Goal: Task Accomplishment & Management: Use online tool/utility

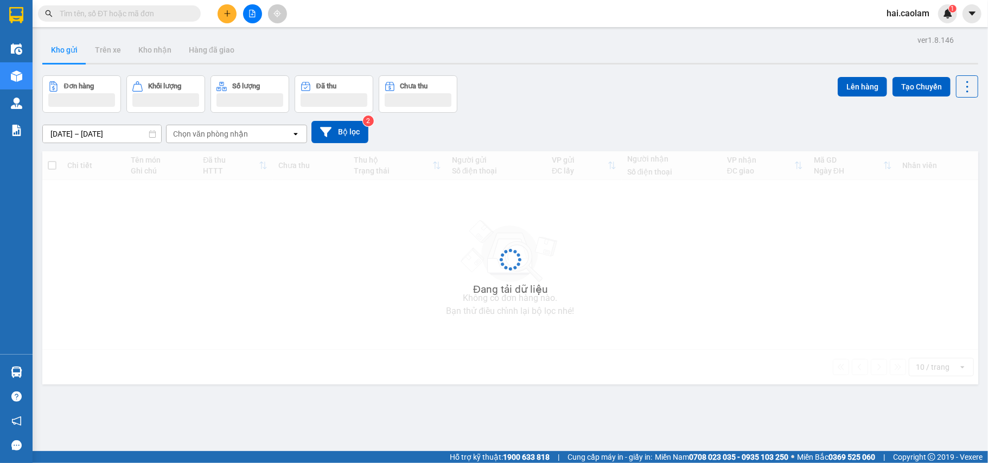
click at [118, 17] on input "text" at bounding box center [124, 14] width 128 height 12
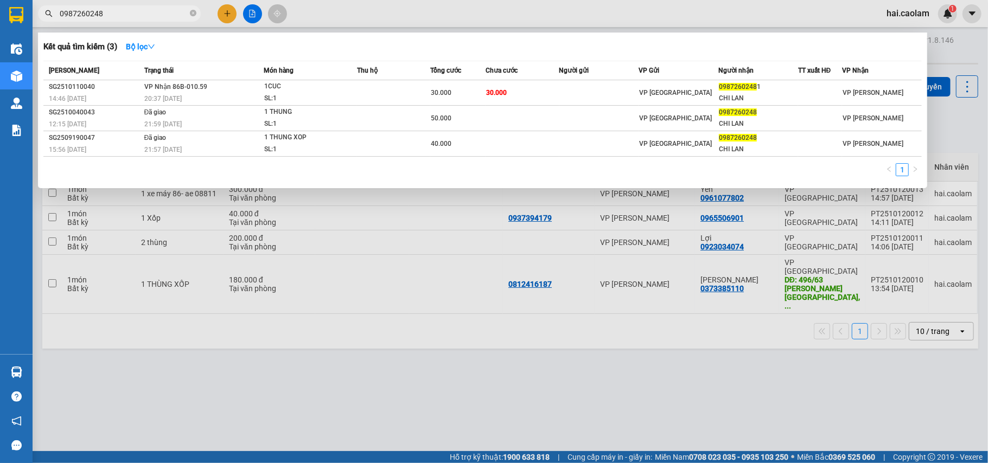
click at [422, 339] on div at bounding box center [494, 231] width 988 height 463
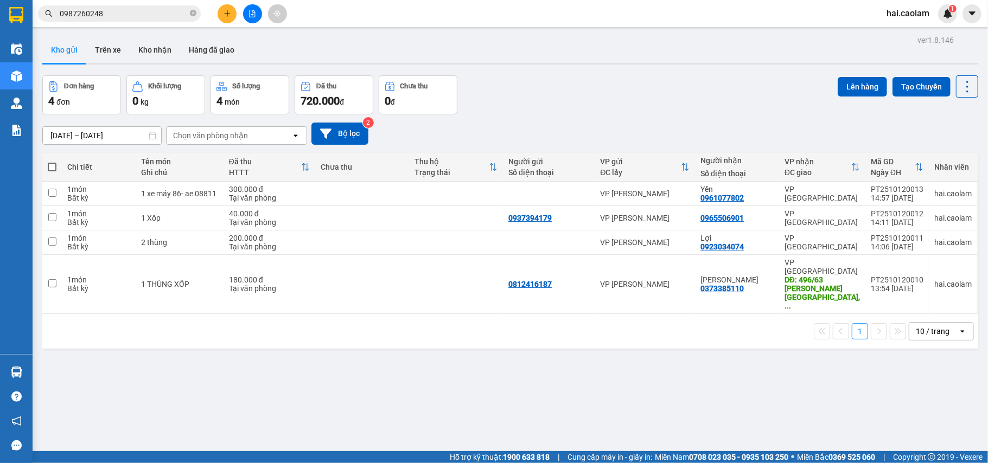
click at [113, 16] on input "0987260248" at bounding box center [124, 14] width 128 height 12
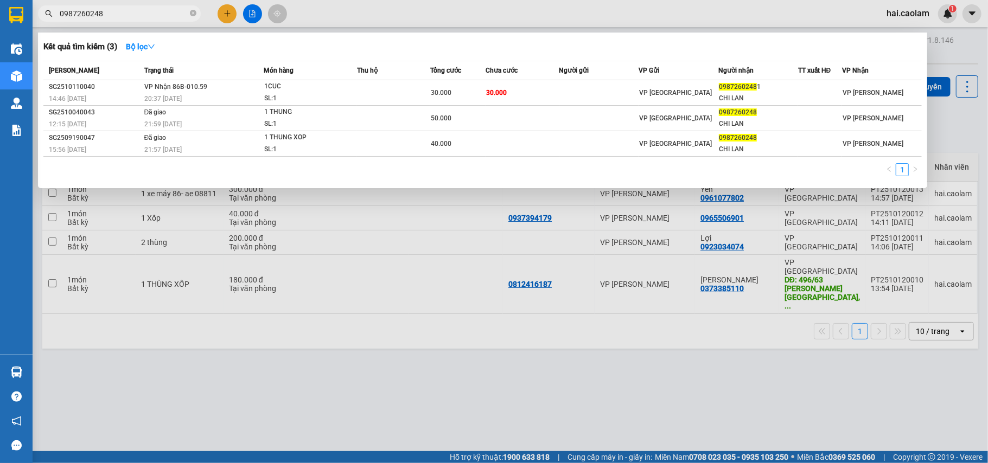
click at [129, 16] on input "0987260248" at bounding box center [124, 14] width 128 height 12
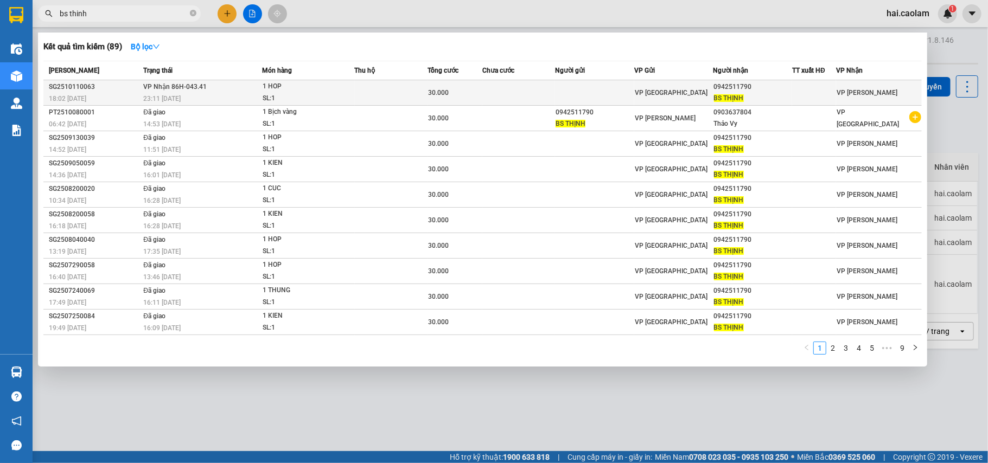
type input "bs thinh"
click at [478, 87] on div "30.000" at bounding box center [455, 93] width 54 height 12
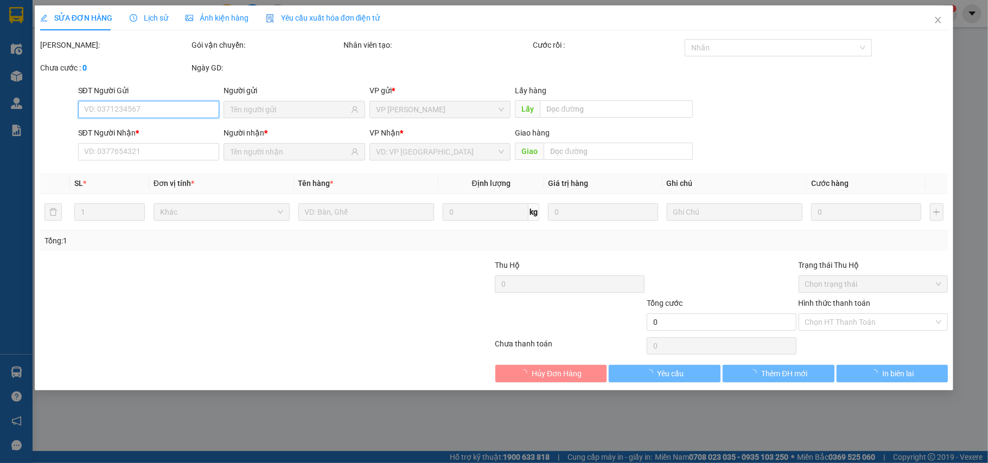
type input "0942511790"
type input "BS THỊNH"
type input "30.000"
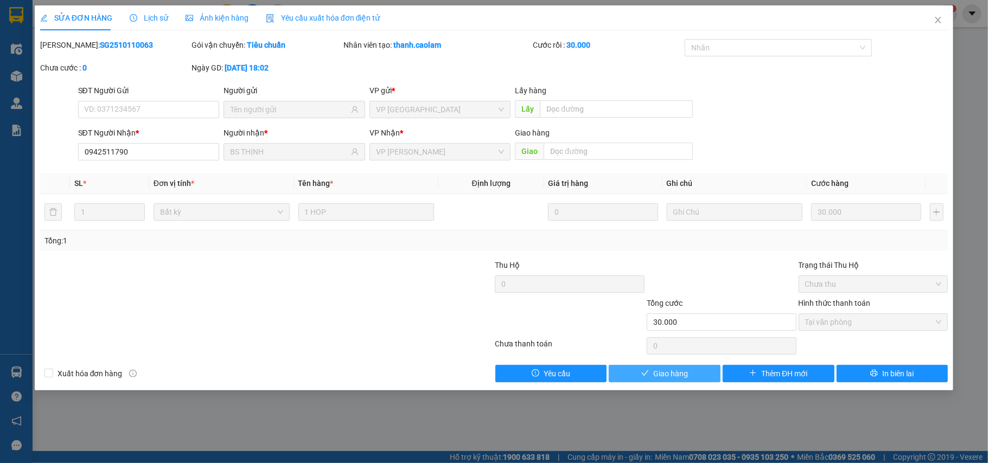
click at [682, 380] on span "Giao hàng" at bounding box center [670, 374] width 35 height 12
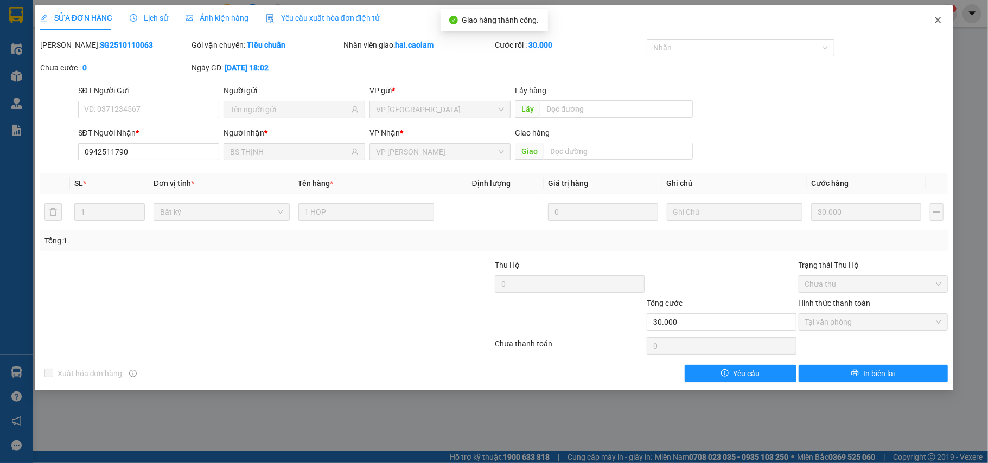
click at [939, 22] on icon "close" at bounding box center [939, 20] width 6 height 7
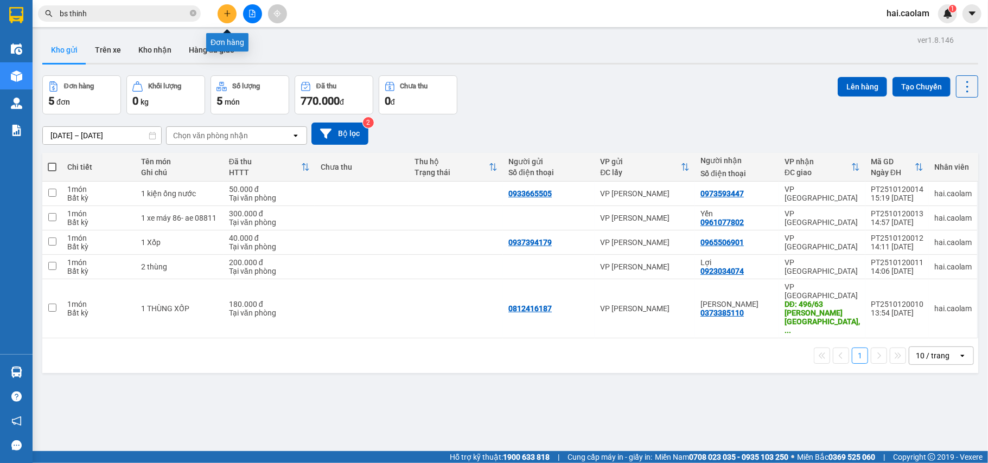
click at [228, 15] on icon "plus" at bounding box center [228, 14] width 8 height 8
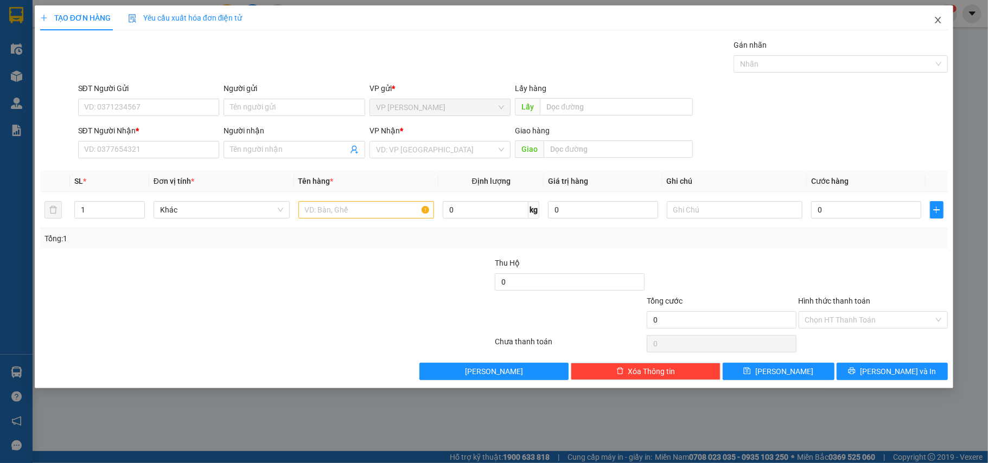
click at [934, 18] on icon "close" at bounding box center [938, 20] width 9 height 9
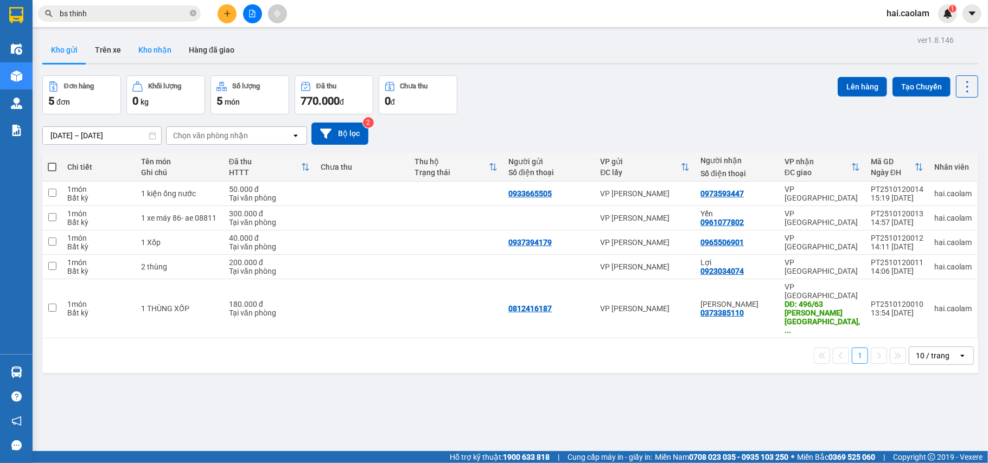
click at [176, 50] on button "Kho nhận" at bounding box center [155, 50] width 50 height 26
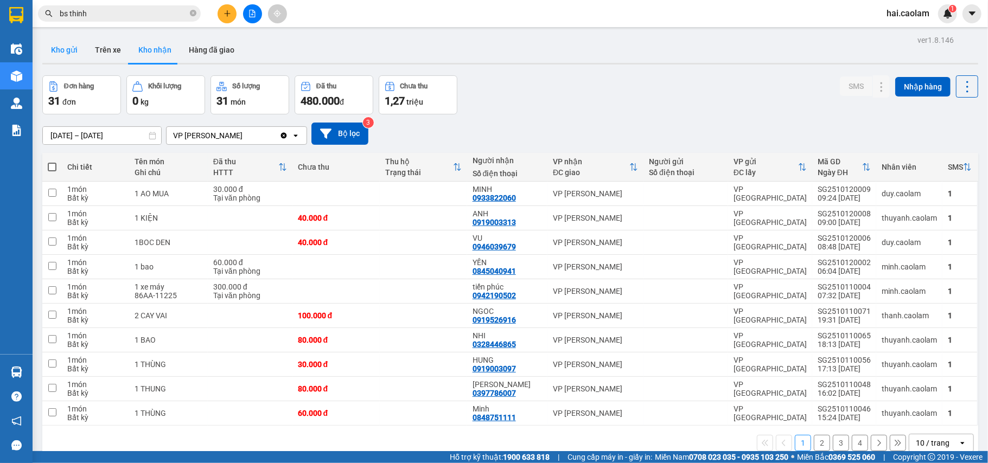
click at [75, 55] on button "Kho gửi" at bounding box center [64, 50] width 44 height 26
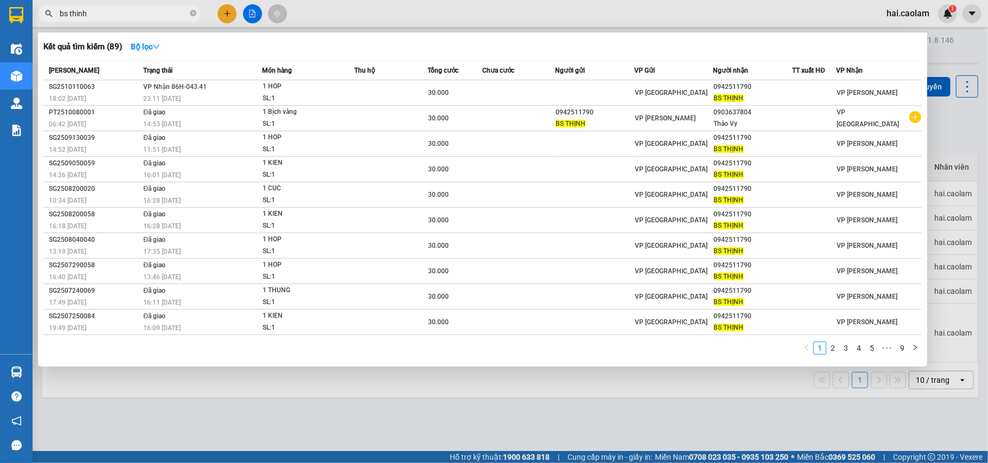
click at [149, 11] on input "bs thinh" at bounding box center [124, 14] width 128 height 12
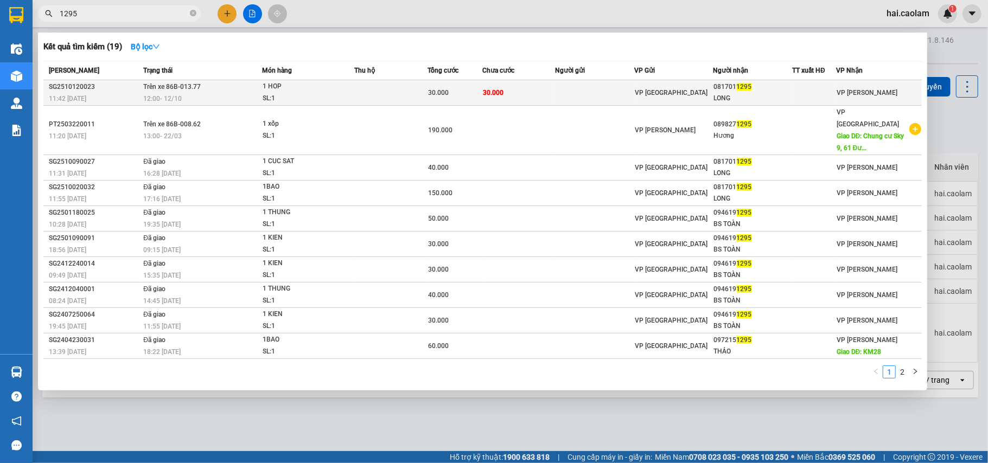
type input "1295"
click at [554, 90] on td "30.000" at bounding box center [518, 93] width 73 height 26
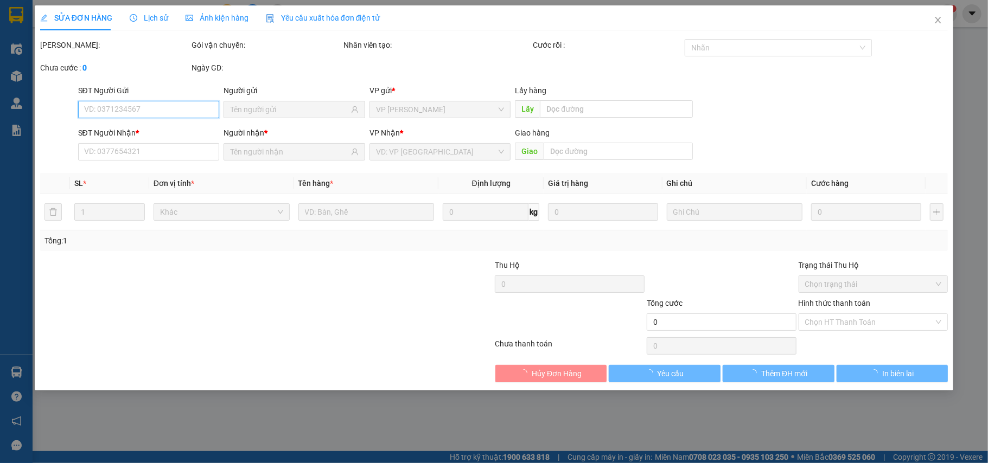
type input "0817011295"
type input "LONG"
type input "30.000"
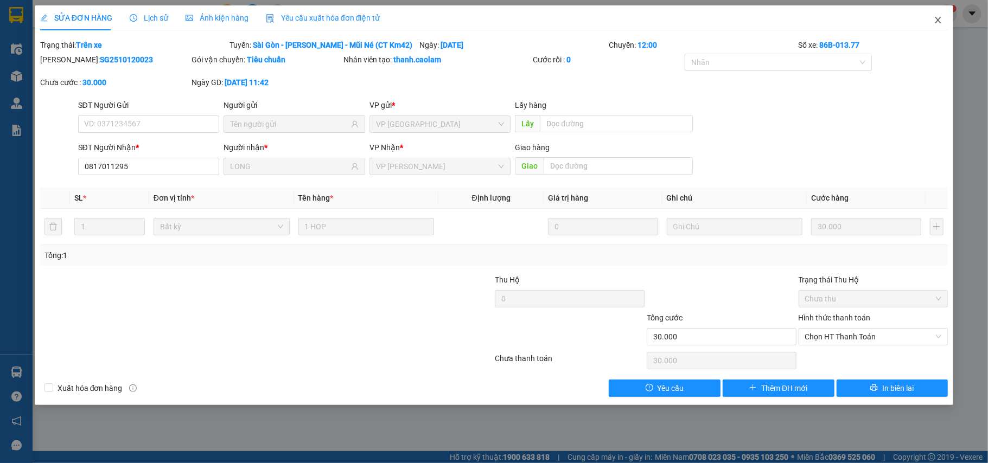
click at [940, 20] on icon "close" at bounding box center [939, 20] width 6 height 7
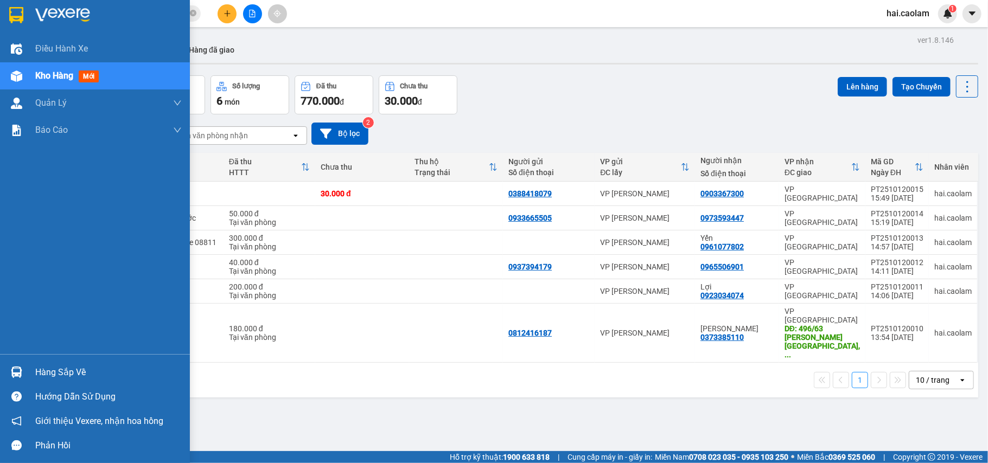
click at [69, 367] on div "Hàng sắp về" at bounding box center [108, 373] width 147 height 16
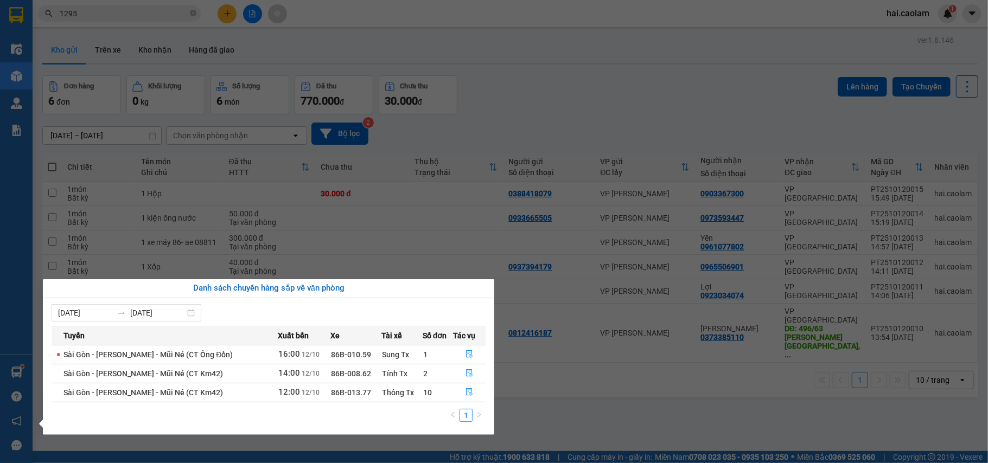
click at [652, 176] on section "Kết quả tìm kiếm ( 19 ) Bộ lọc Mã ĐH Trạng thái Món hàng Thu hộ Tổng cước Chưa …" at bounding box center [494, 231] width 988 height 463
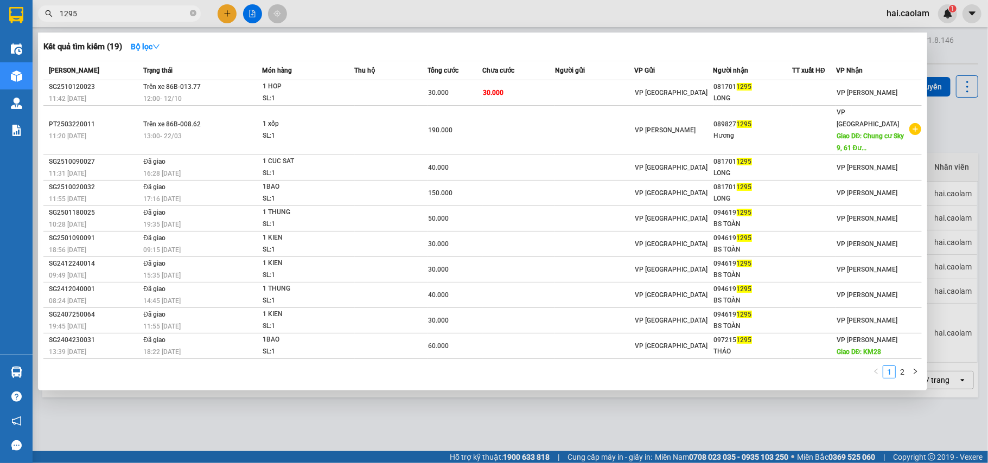
click at [103, 17] on input "1295" at bounding box center [124, 14] width 128 height 12
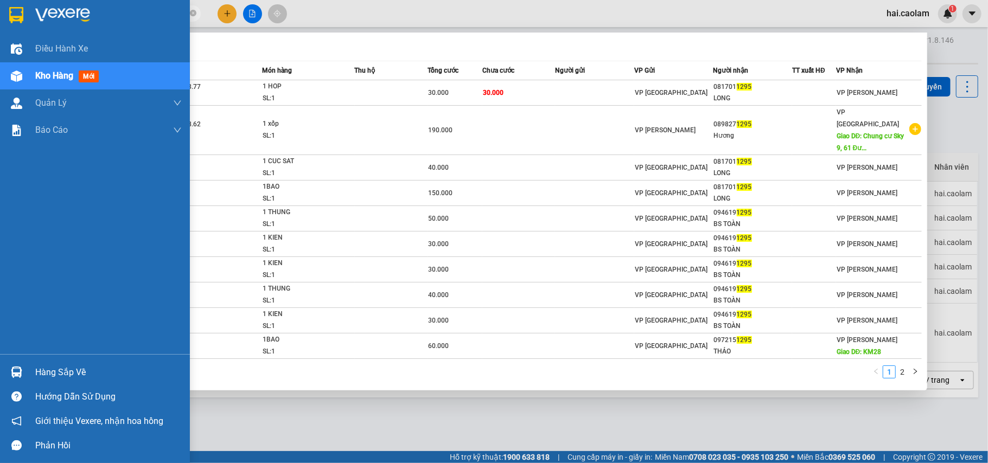
click at [89, 77] on span "mới" at bounding box center [89, 77] width 20 height 12
click at [59, 364] on div "Hàng sắp về" at bounding box center [95, 372] width 190 height 24
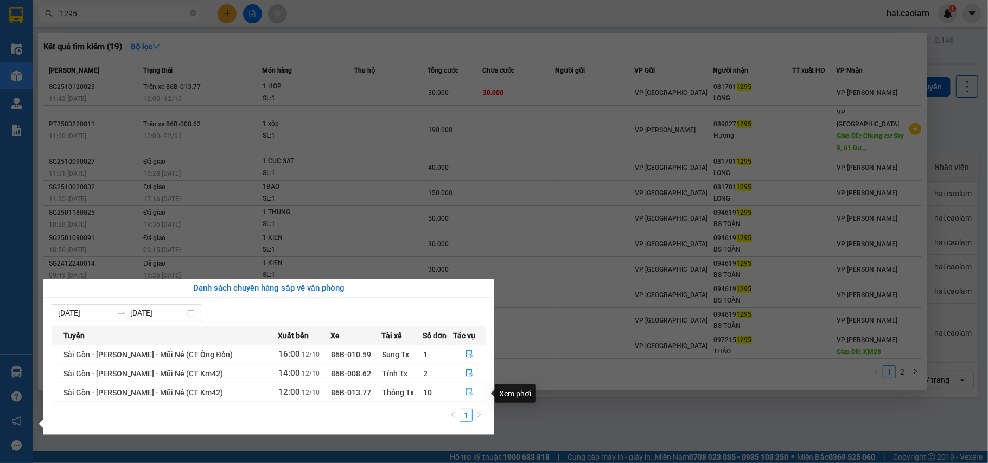
click at [467, 396] on icon "file-done" at bounding box center [470, 393] width 8 height 8
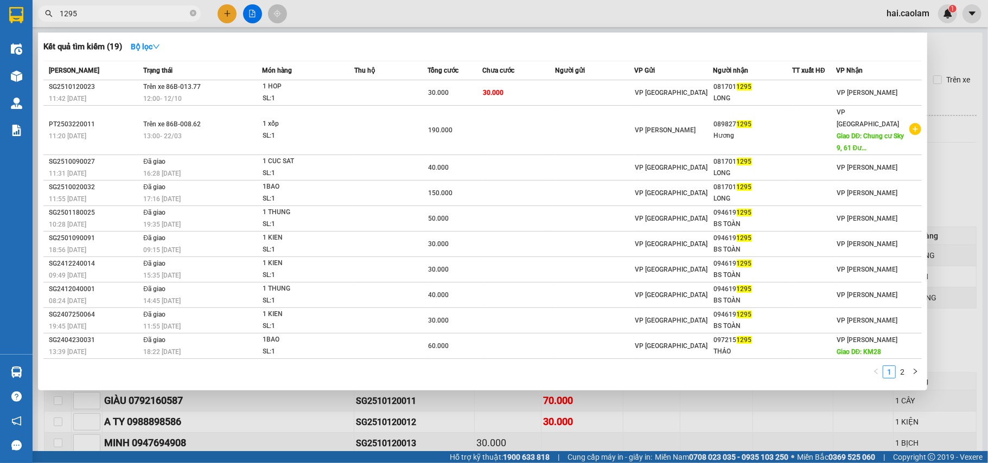
click at [105, 12] on input "1295" at bounding box center [124, 14] width 128 height 12
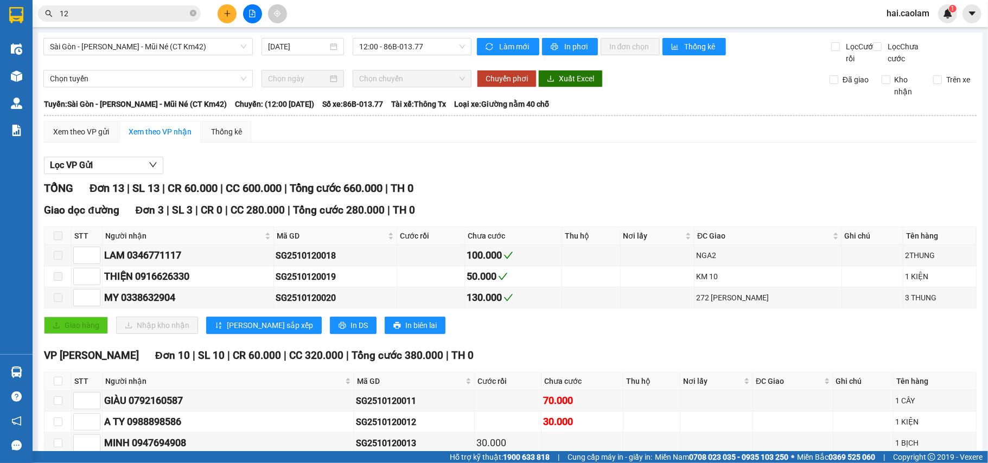
type input "1"
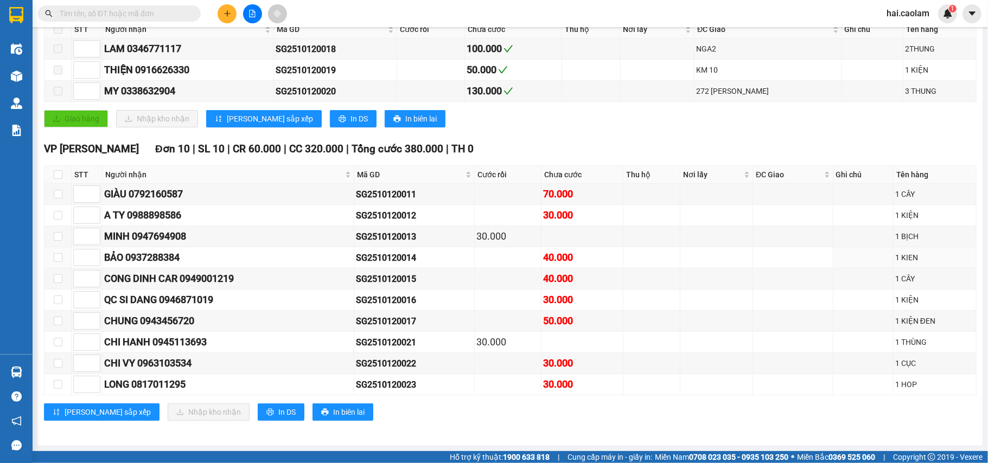
scroll to position [217, 0]
click at [57, 389] on input "checkbox" at bounding box center [58, 384] width 9 height 9
checkbox input "true"
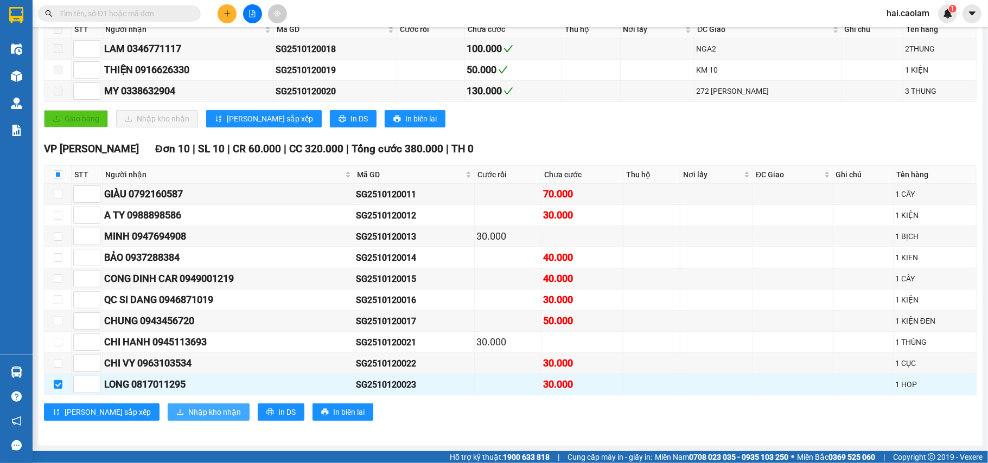
click at [188, 418] on span "Nhập kho nhận" at bounding box center [214, 412] width 53 height 12
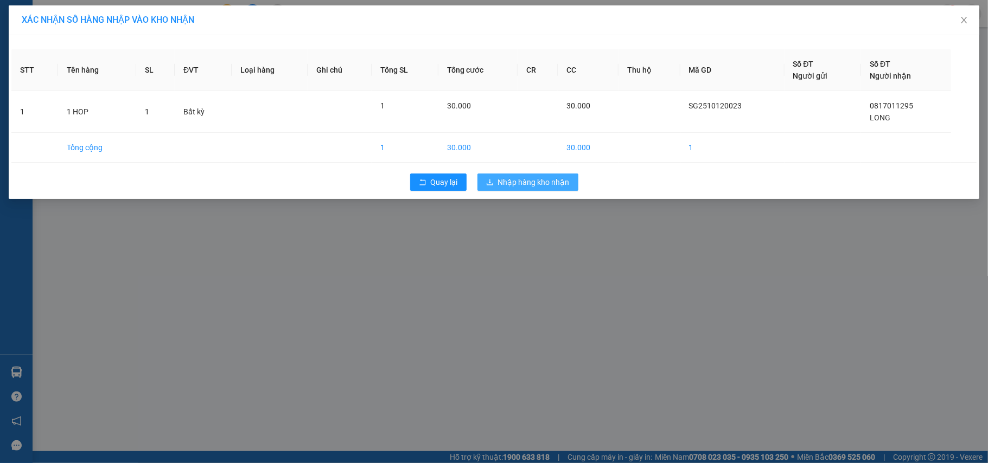
click at [537, 185] on span "Nhập hàng kho nhận" at bounding box center [534, 182] width 72 height 12
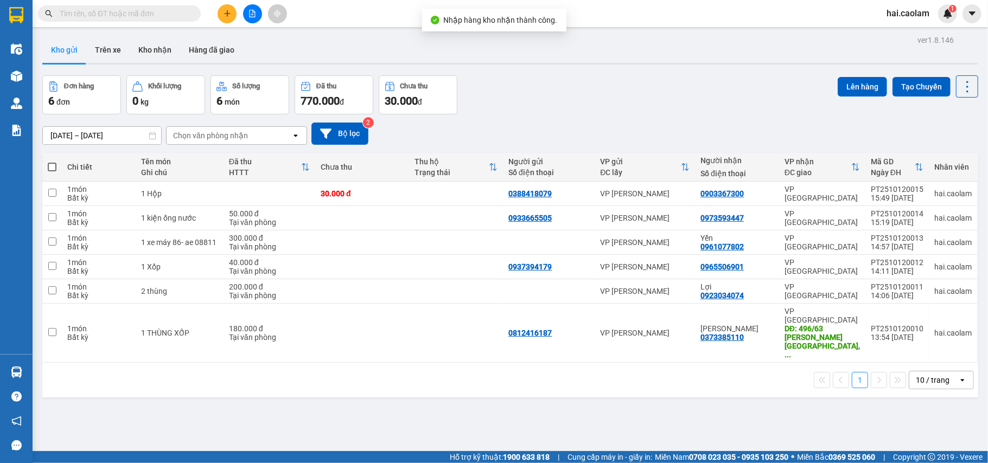
click at [135, 14] on input "text" at bounding box center [124, 14] width 128 height 12
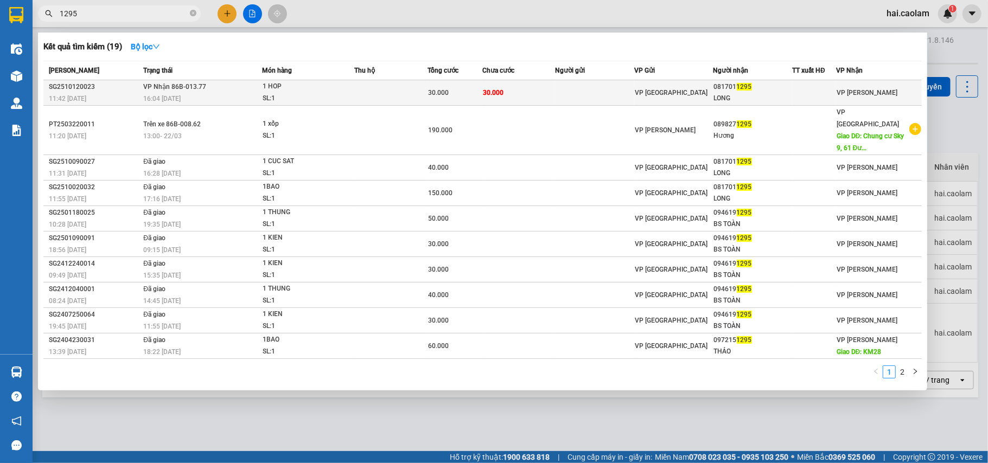
type input "1295"
click at [545, 85] on td "30.000" at bounding box center [518, 93] width 73 height 26
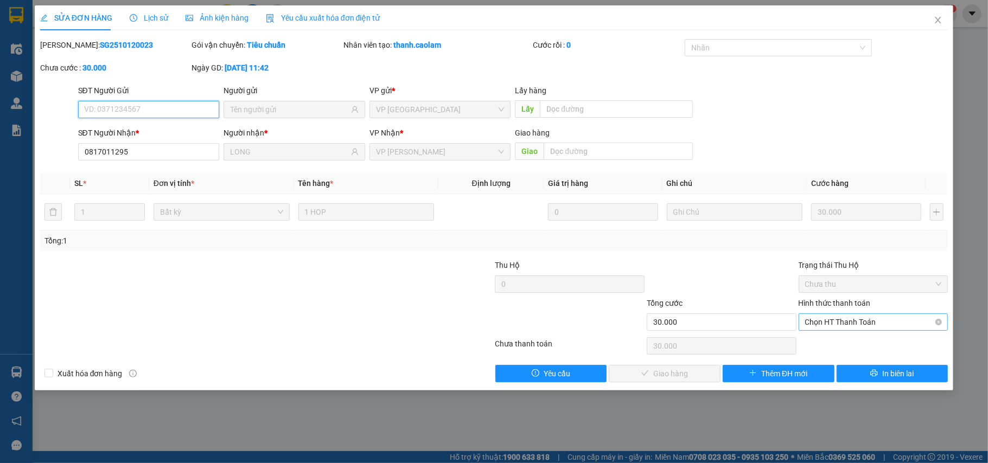
click at [824, 320] on span "Chọn HT Thanh Toán" at bounding box center [873, 322] width 137 height 16
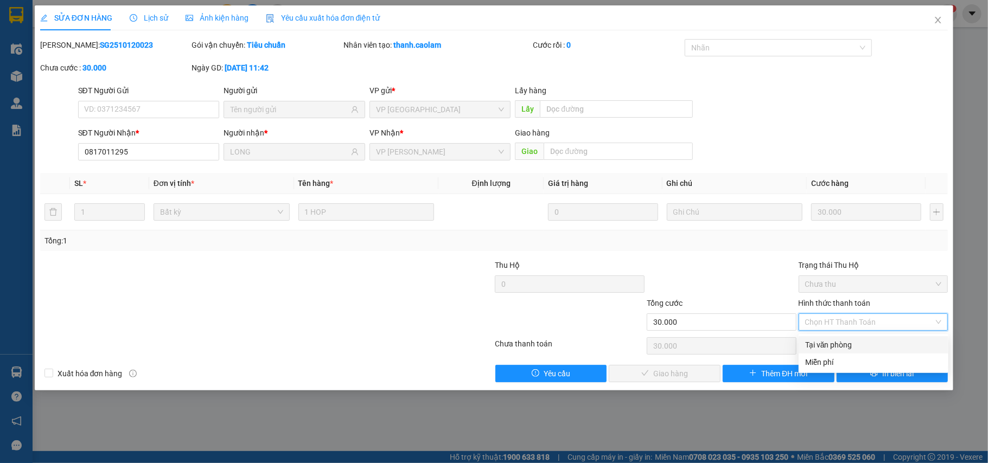
click at [817, 339] on div "Tại văn phòng" at bounding box center [873, 345] width 137 height 12
type input "0"
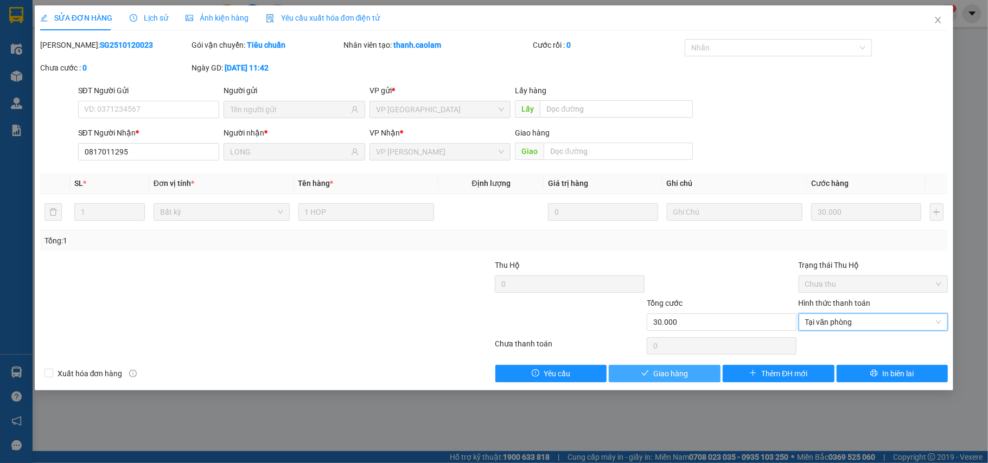
click at [666, 377] on span "Giao hàng" at bounding box center [670, 374] width 35 height 12
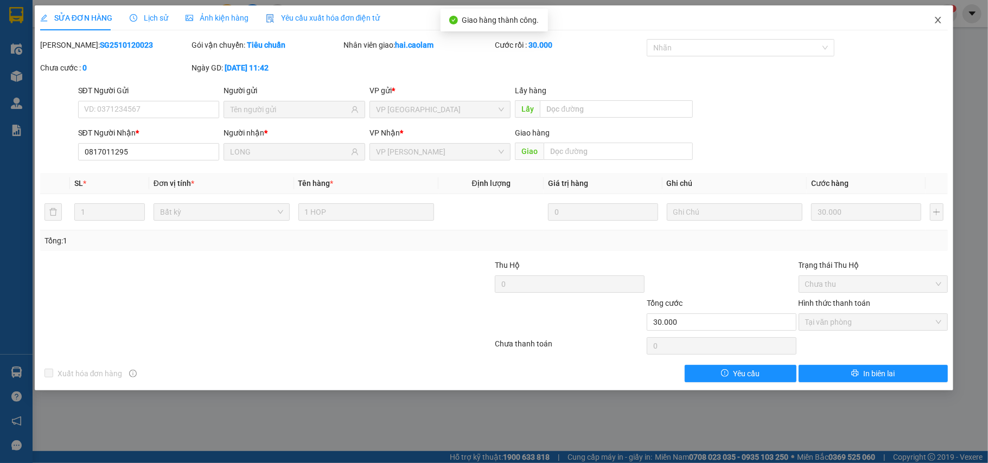
click at [938, 18] on icon "close" at bounding box center [938, 20] width 9 height 9
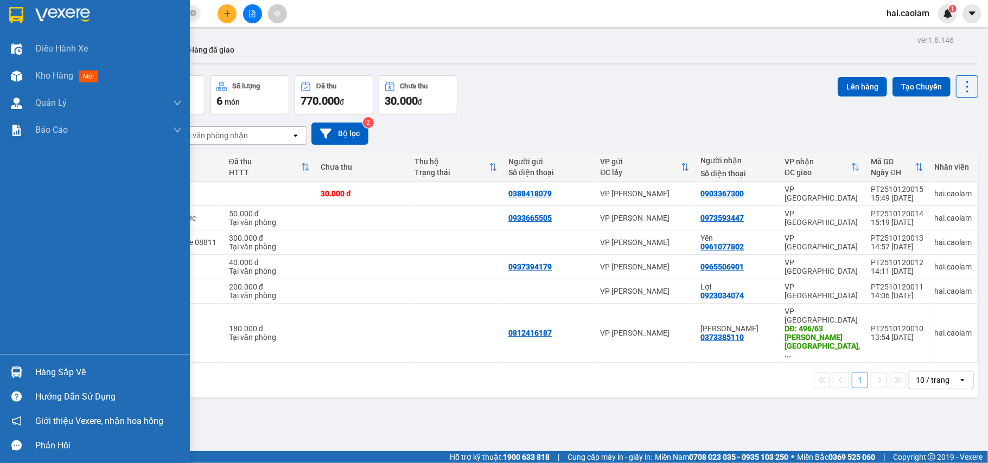
click at [73, 369] on div "Hàng sắp về" at bounding box center [108, 373] width 147 height 16
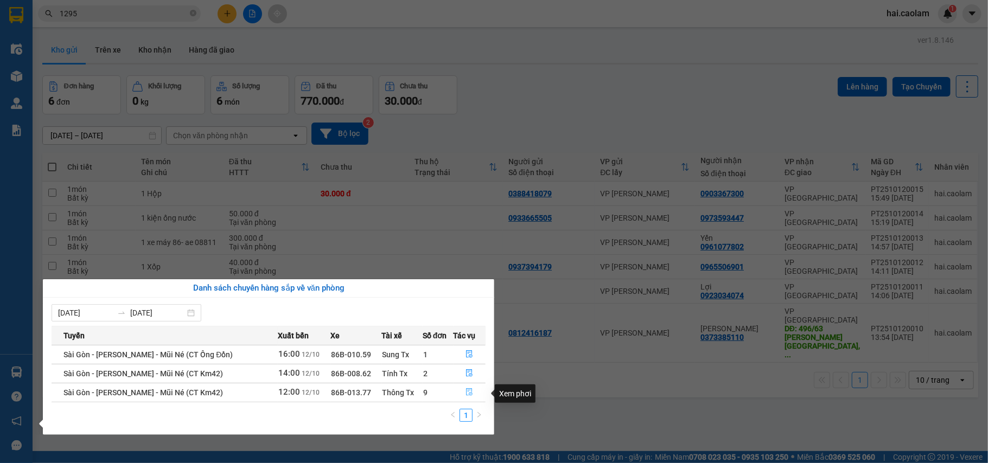
click at [467, 394] on icon "file-done" at bounding box center [470, 393] width 8 height 8
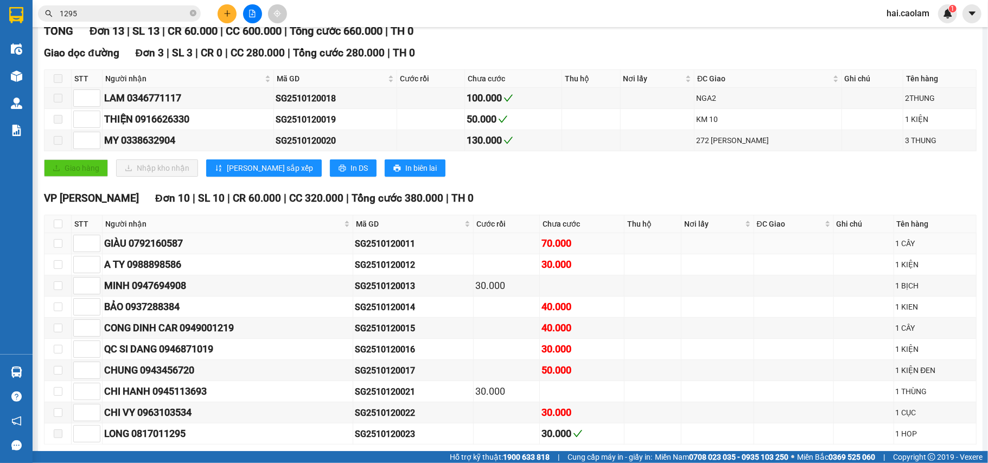
scroll to position [227, 0]
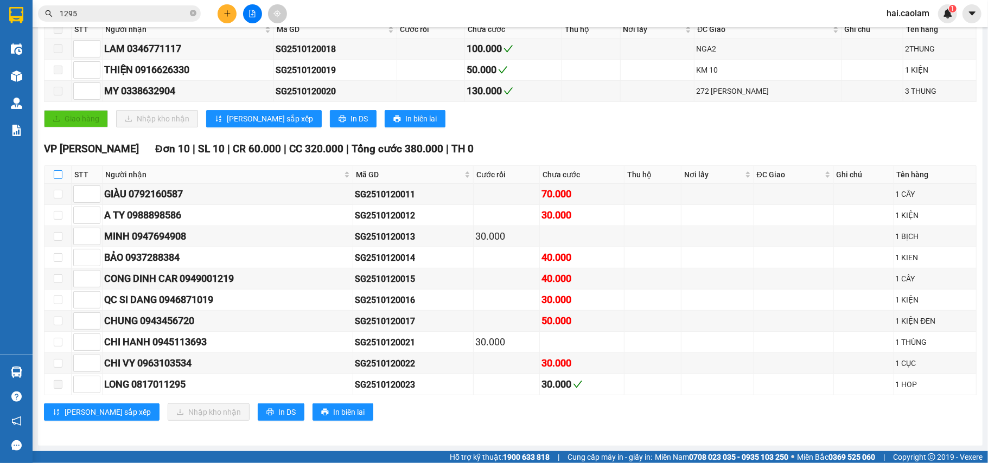
click at [61, 171] on input "checkbox" at bounding box center [58, 174] width 9 height 9
checkbox input "true"
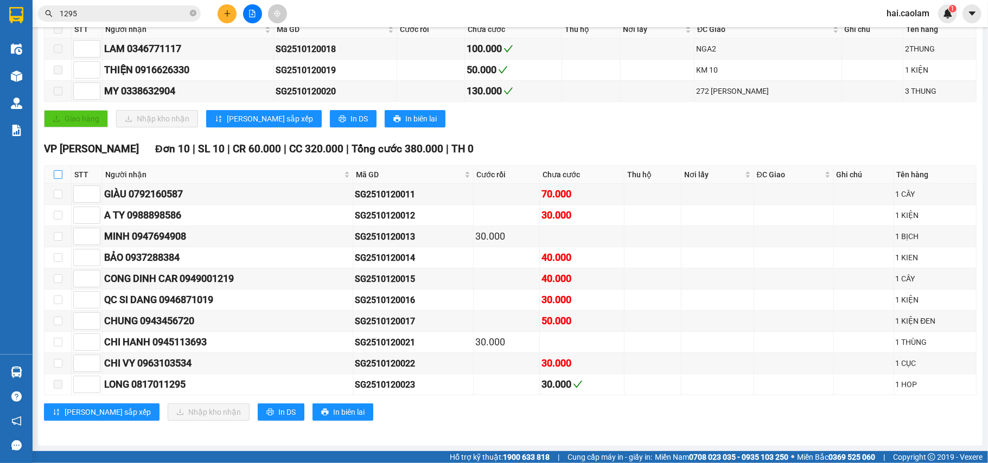
checkbox input "true"
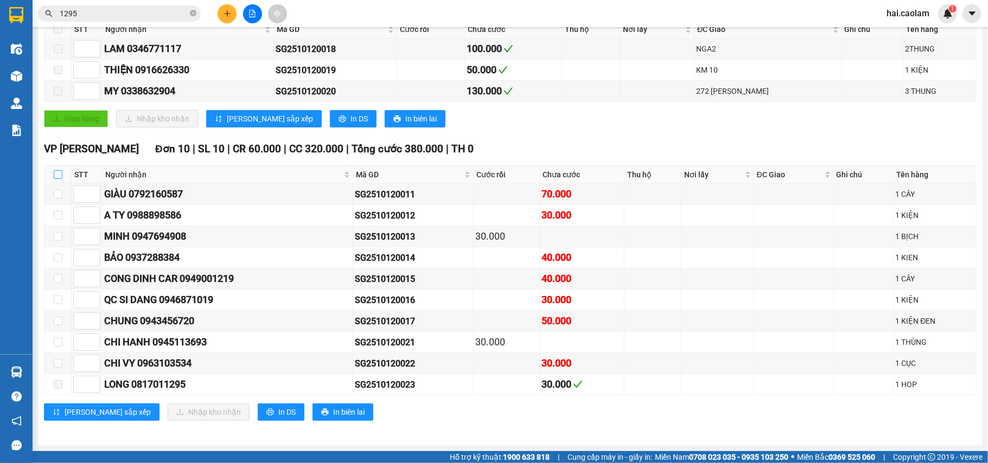
checkbox input "true"
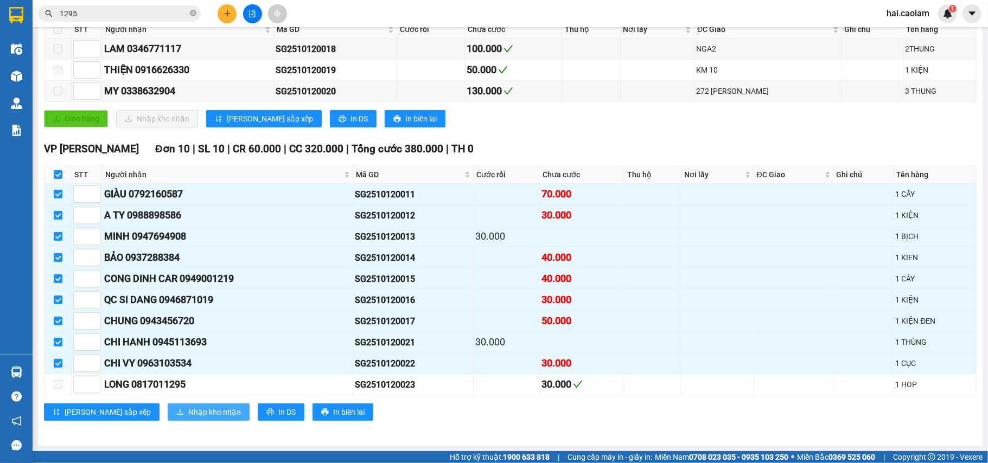
click at [188, 415] on span "Nhập kho nhận" at bounding box center [214, 412] width 53 height 12
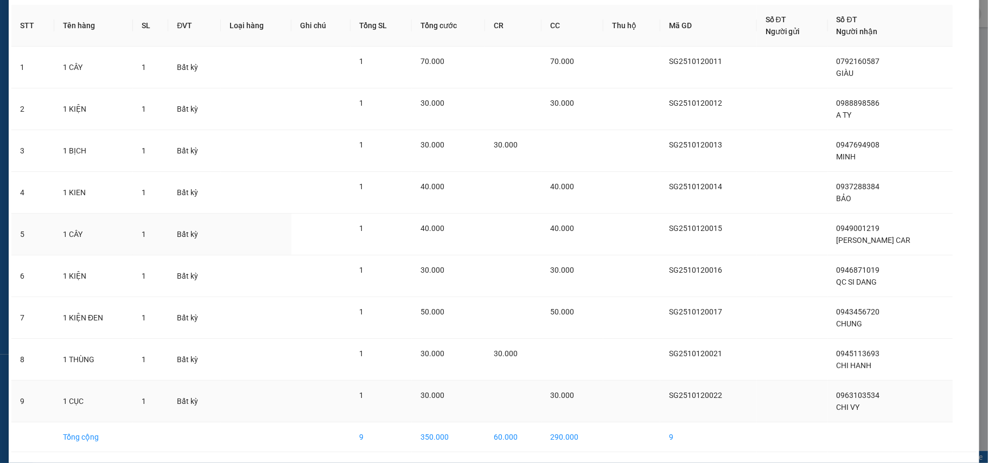
scroll to position [85, 0]
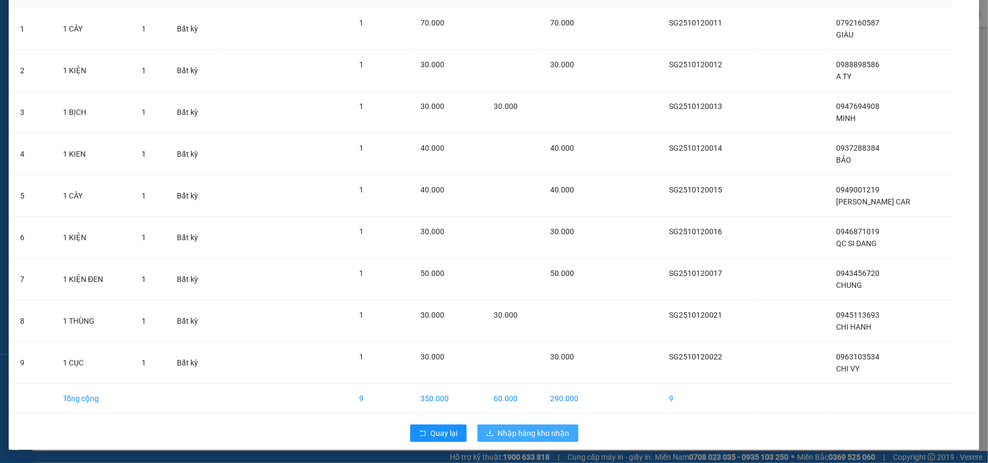
click at [531, 433] on span "Nhập hàng kho nhận" at bounding box center [534, 434] width 72 height 12
